Goal: Information Seeking & Learning: Learn about a topic

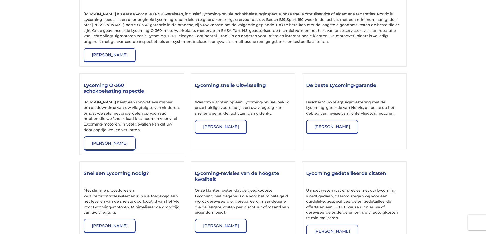
scroll to position [637, 0]
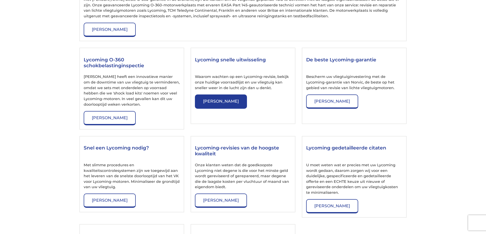
click at [216, 95] on link "Lees meer" at bounding box center [221, 102] width 52 height 14
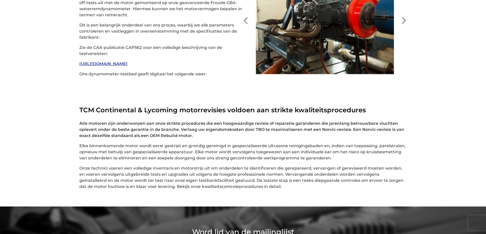
scroll to position [1369, 0]
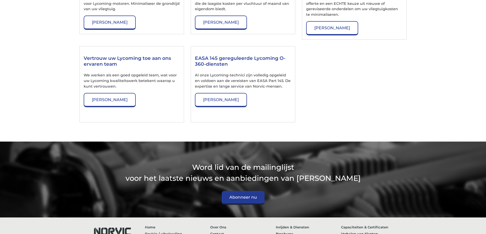
scroll to position [586, 0]
